Goal: Navigation & Orientation: Go to known website

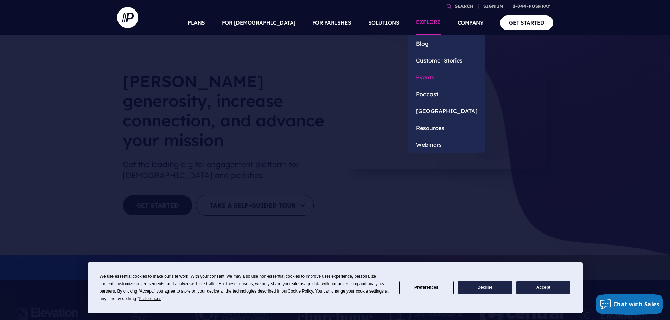
click at [422, 74] on link "Events" at bounding box center [445, 77] width 77 height 17
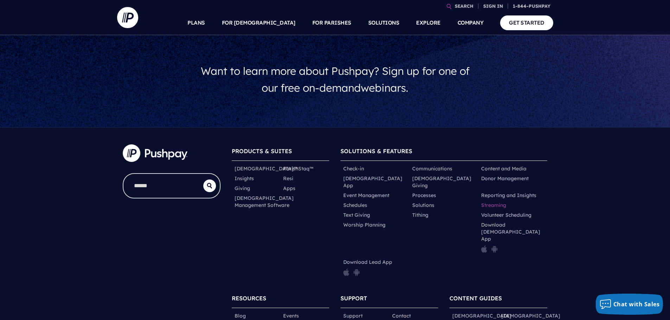
scroll to position [299, 0]
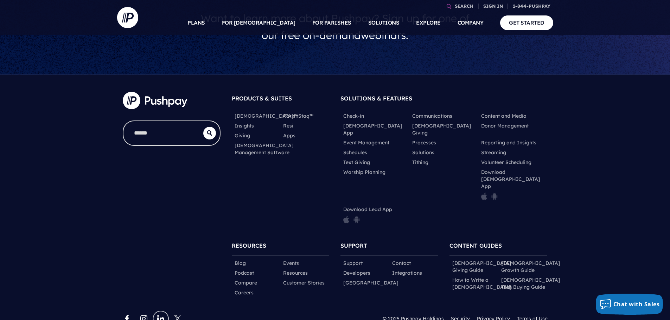
click at [156, 315] on link "linkedin [#161] Created with Sketch." at bounding box center [160, 319] width 8 height 8
